Goal: Communication & Community: Connect with others

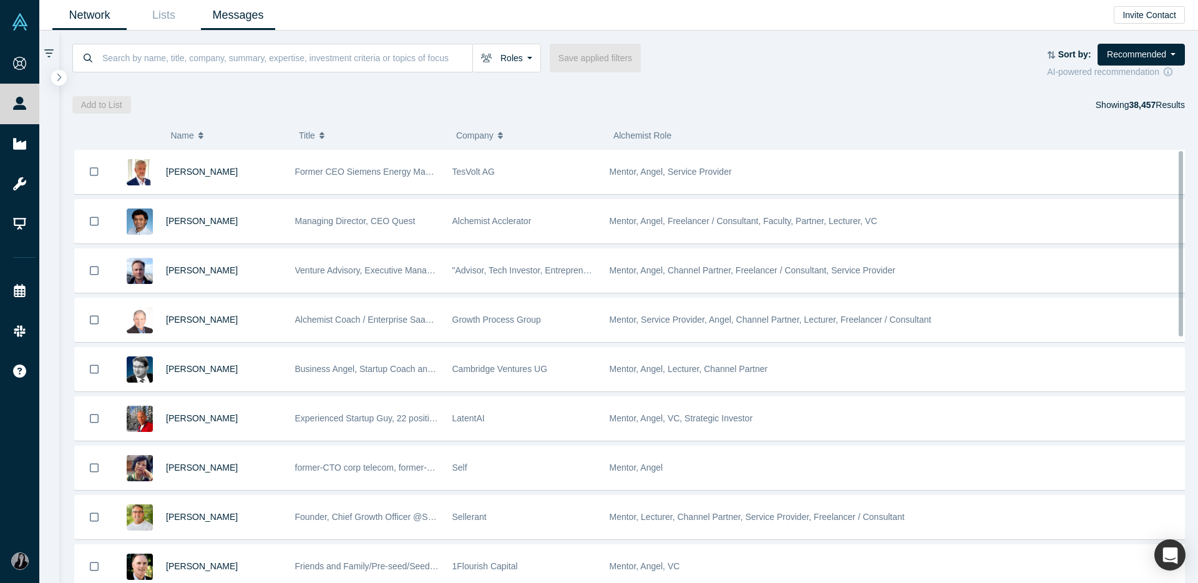
click at [252, 11] on link "Messages" at bounding box center [238, 15] width 74 height 29
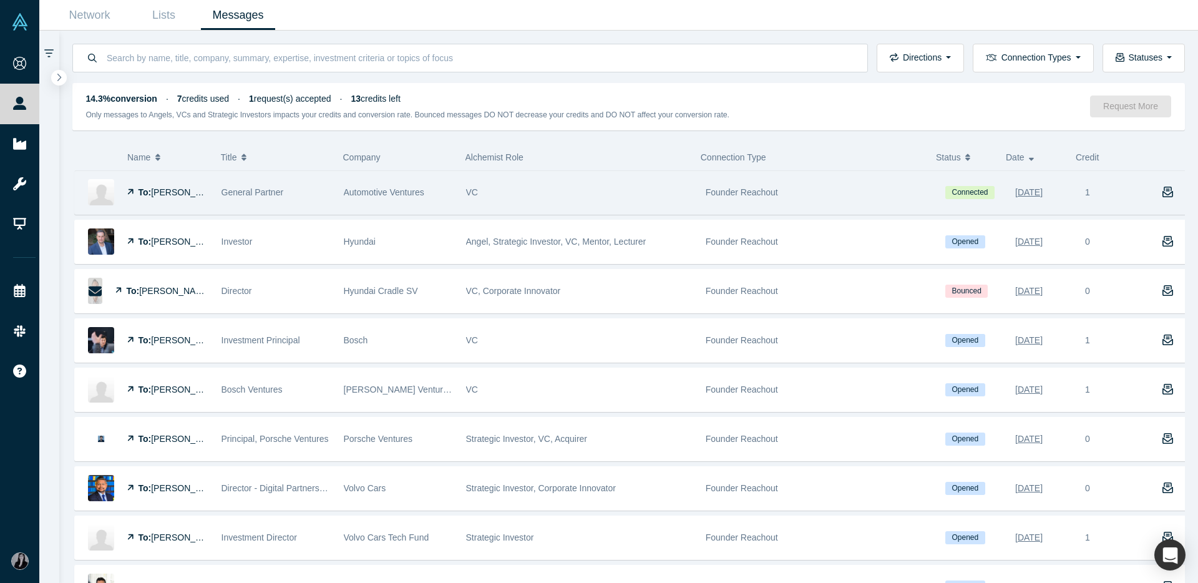
click at [757, 199] on div "Founder Reachout" at bounding box center [819, 192] width 227 height 43
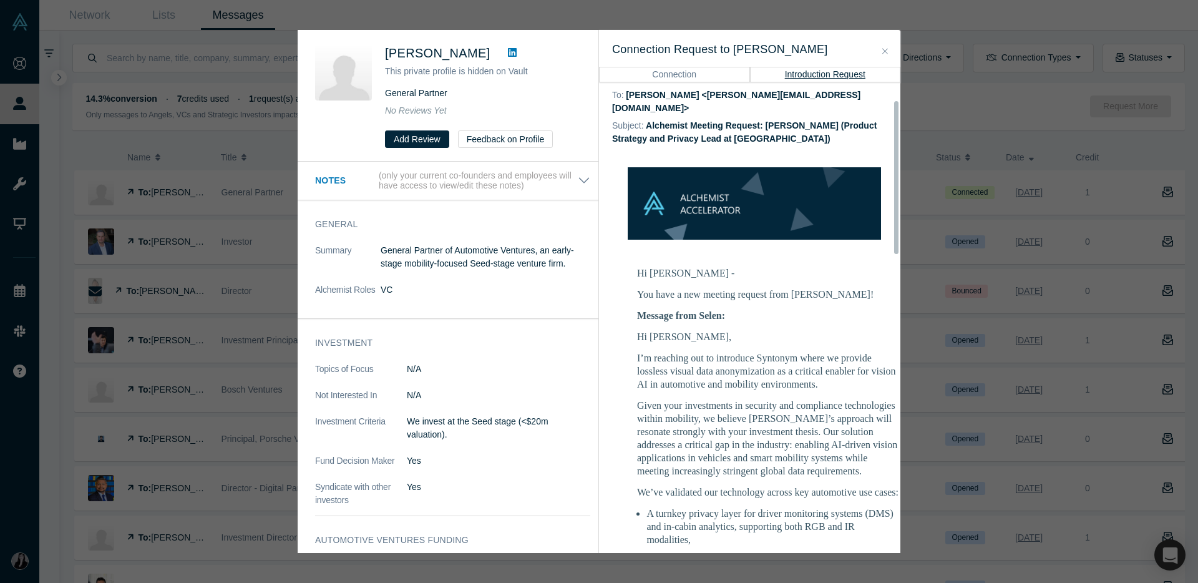
scroll to position [222, 0]
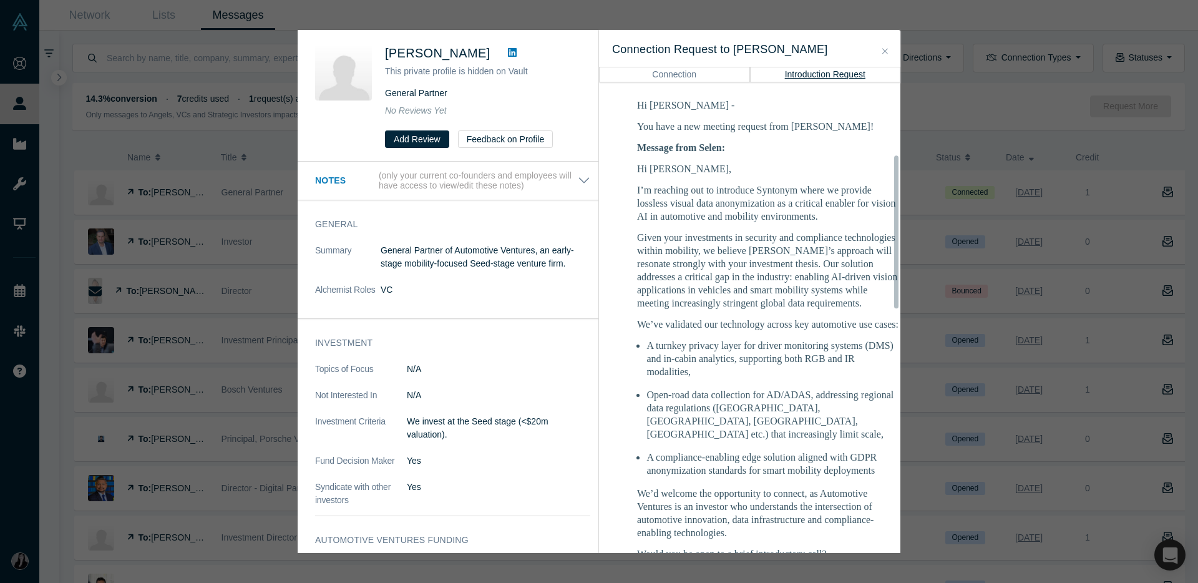
click at [693, 260] on p "Given your investments in security and compliance technologies within mobility,…" at bounding box center [768, 270] width 262 height 79
click at [635, 141] on td "Hi [PERSON_NAME] - You have a new meeting request from [PERSON_NAME]! Message f…" at bounding box center [768, 594] width 312 height 1006
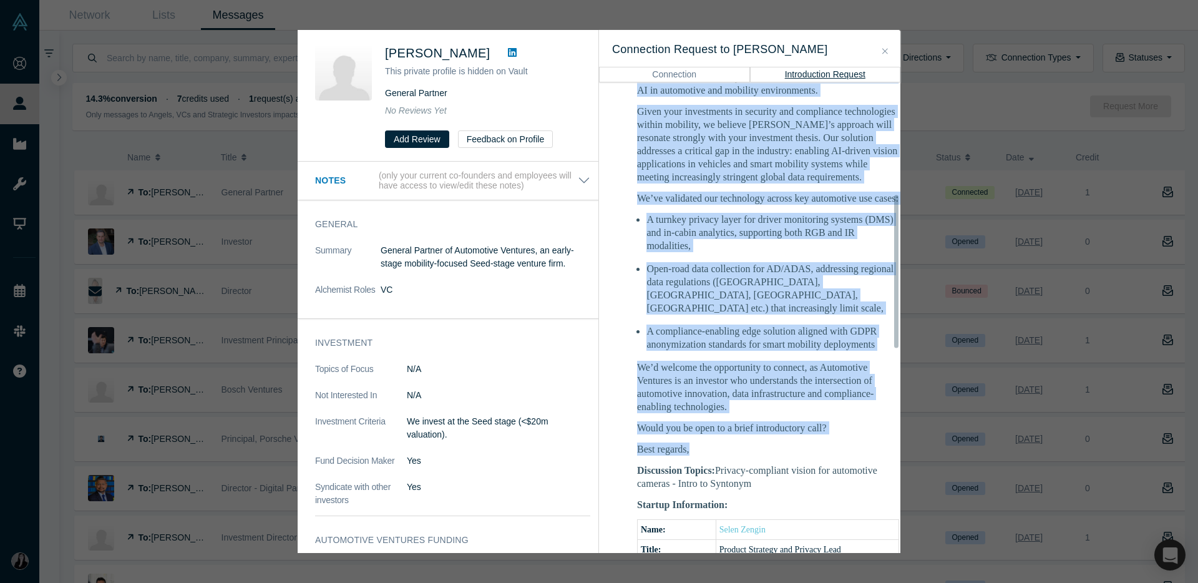
scroll to position [359, 0]
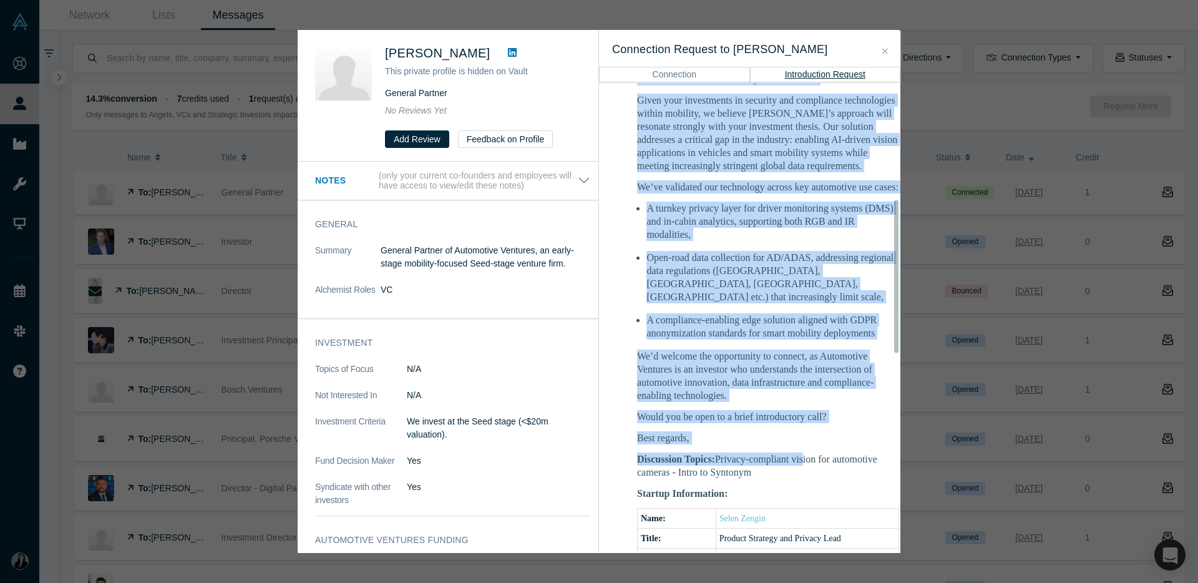
drag, startPoint x: 637, startPoint y: 141, endPoint x: 803, endPoint y: 427, distance: 330.9
click at [803, 427] on div "Hi [PERSON_NAME] - You have a new meeting request from [PERSON_NAME]! Message f…" at bounding box center [768, 460] width 262 height 998
click at [753, 431] on p "Best regards," at bounding box center [768, 437] width 262 height 13
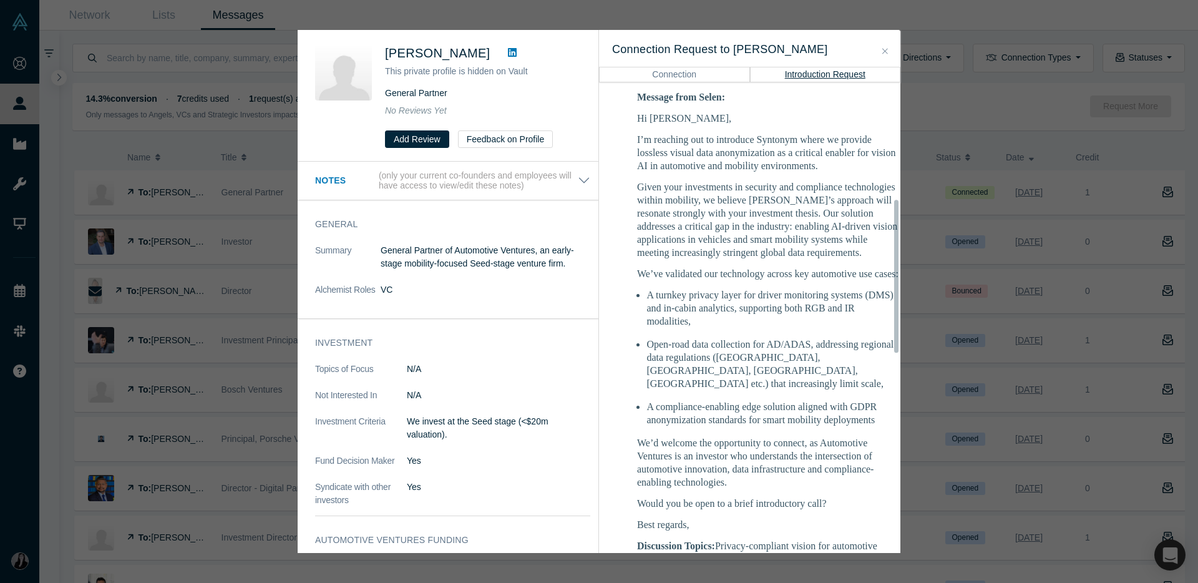
scroll to position [220, 0]
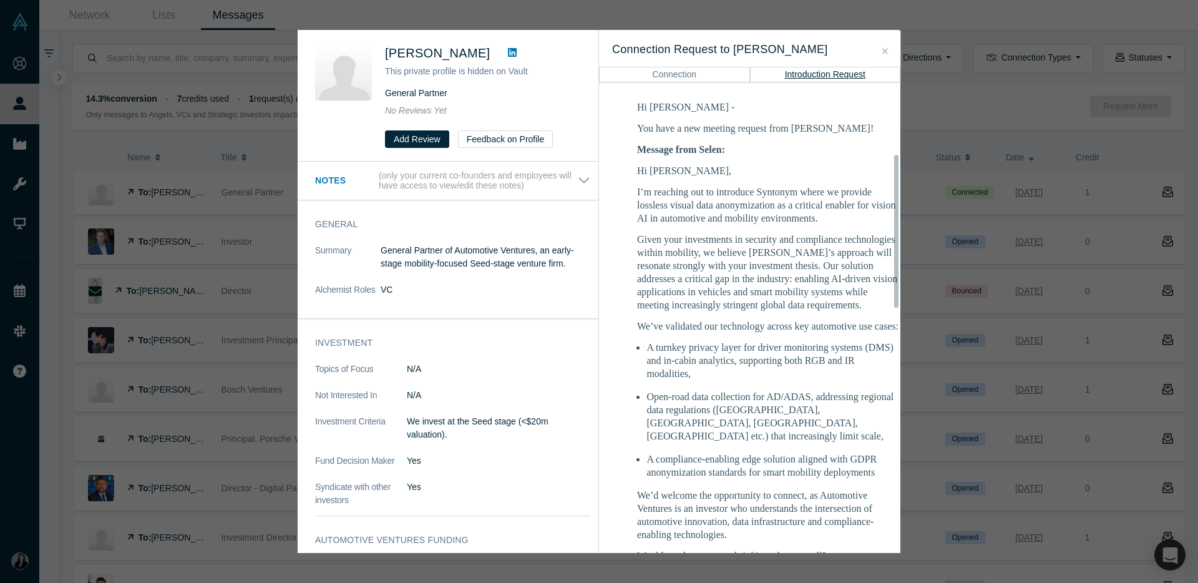
drag, startPoint x: 732, startPoint y: 412, endPoint x: 633, endPoint y: 139, distance: 290.8
copy div "Lo Ipsum, D’s ametcons adi el seddoeius Temporin utlab et dolorem aliquaen admi…"
click at [887, 49] on icon "Close" at bounding box center [886, 51] width 6 height 9
